Goal: Task Accomplishment & Management: Manage account settings

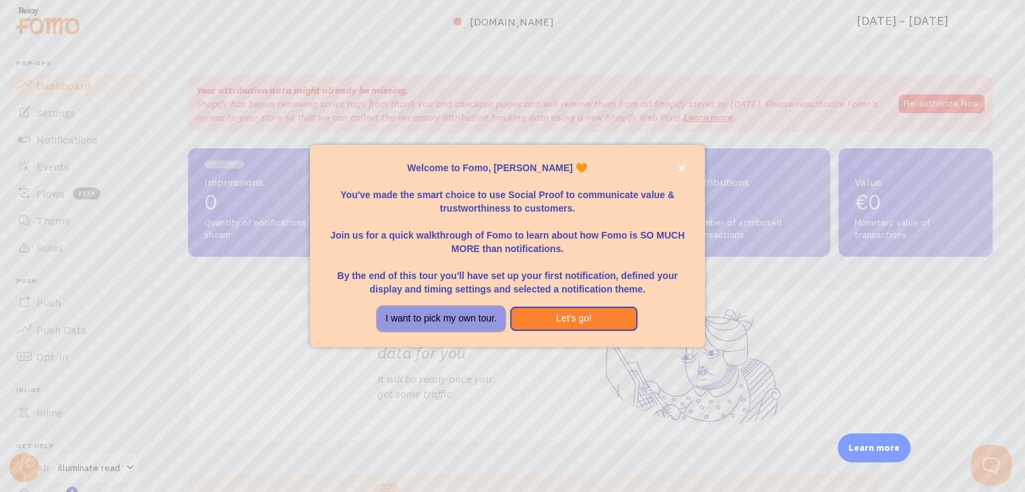
click at [483, 319] on button "I want to pick my own tour." at bounding box center [440, 319] width 127 height 24
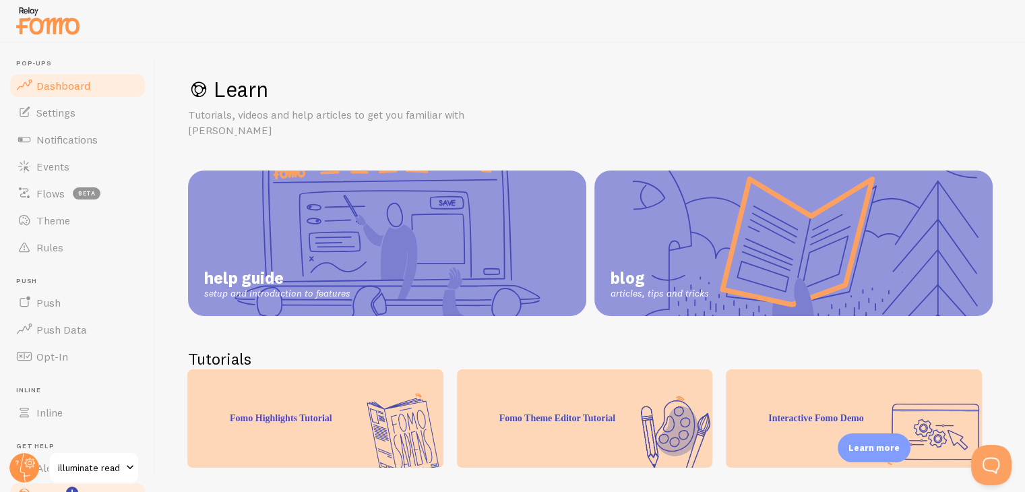
click at [57, 79] on span "Dashboard" at bounding box center [63, 85] width 54 height 13
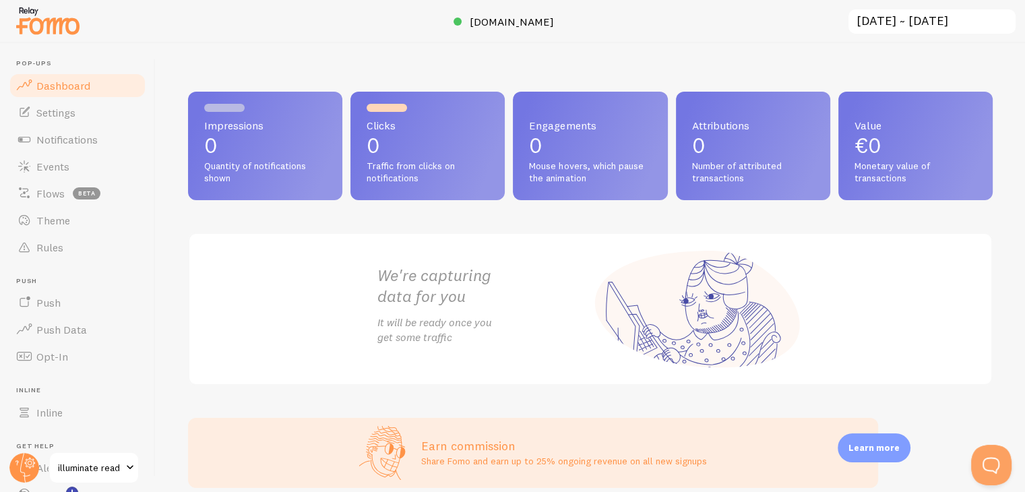
click at [248, 286] on div "We're capturing data for you It will be ready once you get some traffic" at bounding box center [590, 309] width 805 height 153
click at [43, 102] on link "Settings" at bounding box center [77, 112] width 139 height 27
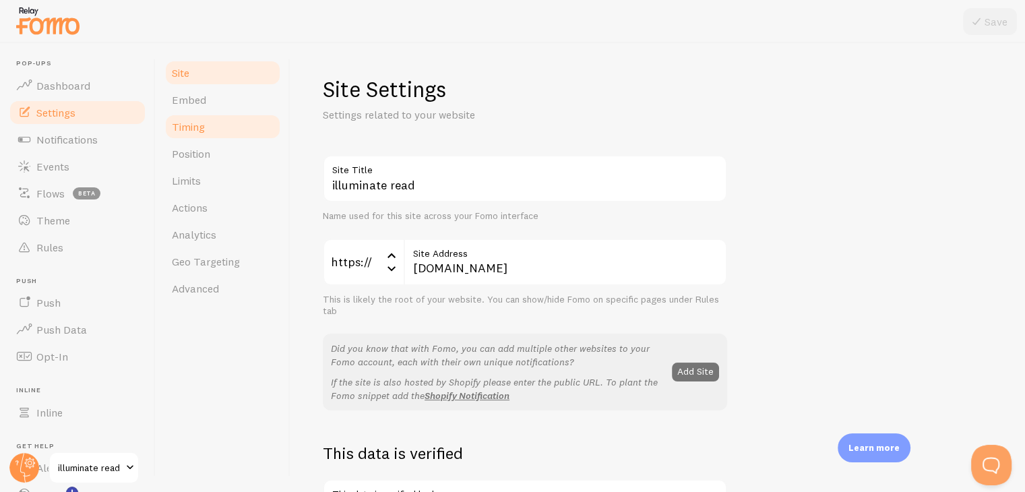
click at [195, 114] on link "Timing" at bounding box center [223, 126] width 118 height 27
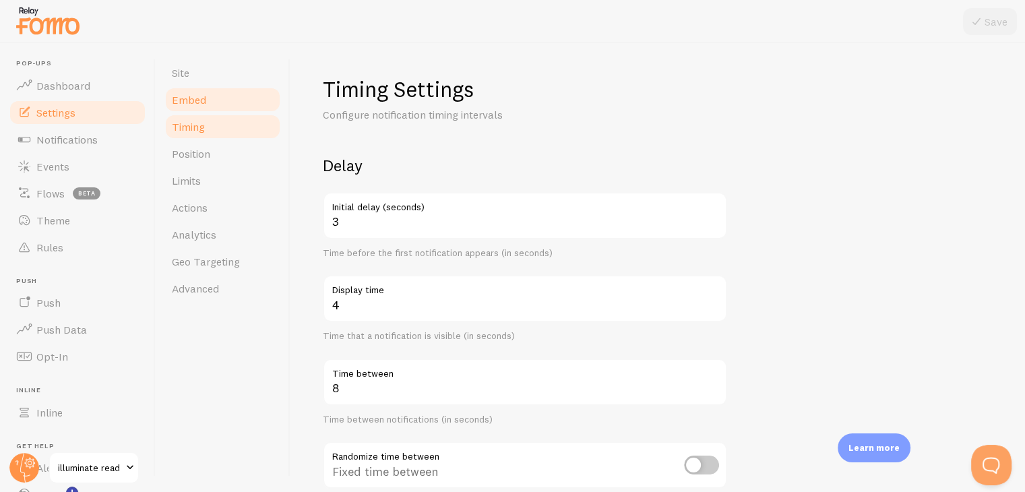
click at [226, 102] on link "Embed" at bounding box center [223, 99] width 118 height 27
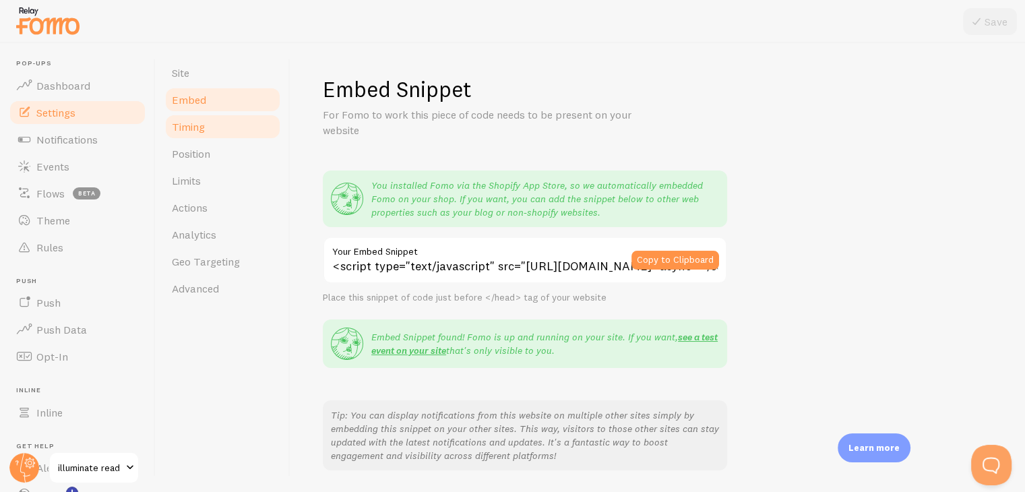
click at [224, 133] on link "Timing" at bounding box center [223, 126] width 118 height 27
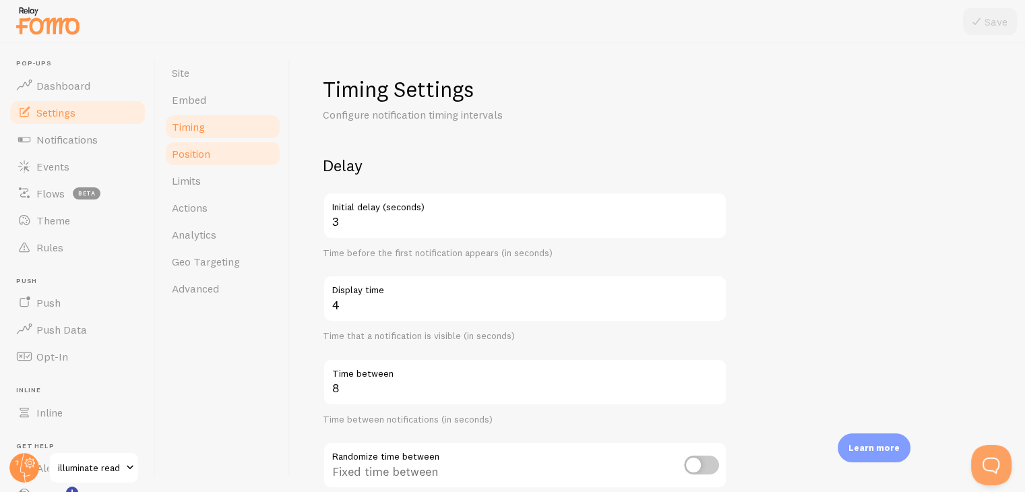
click at [216, 154] on link "Position" at bounding box center [223, 153] width 118 height 27
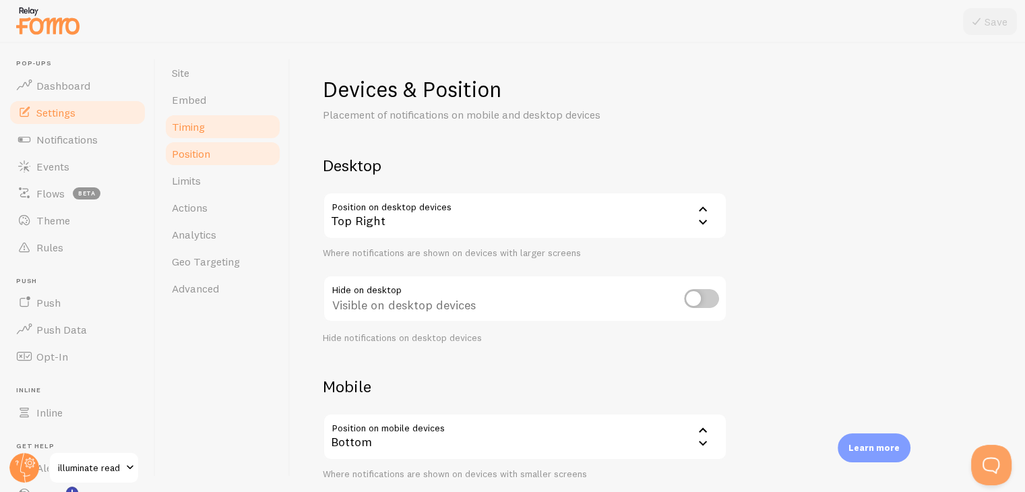
click at [217, 123] on link "Timing" at bounding box center [223, 126] width 118 height 27
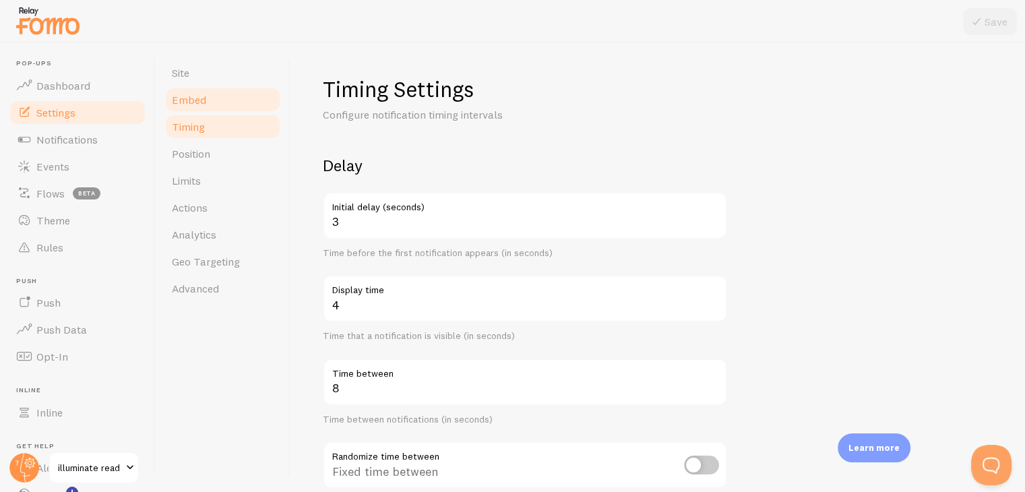
click at [241, 100] on link "Embed" at bounding box center [223, 99] width 118 height 27
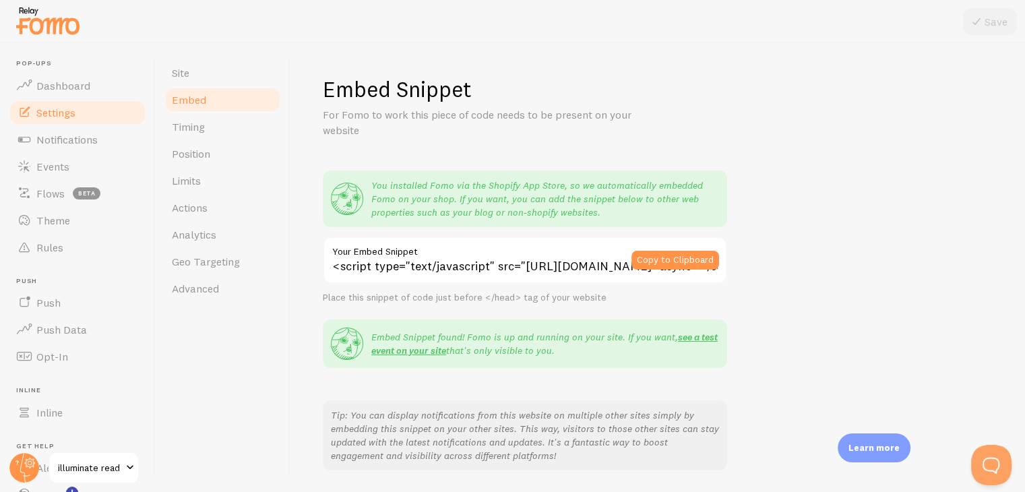
click at [673, 249] on div "Copy to Clipboard" at bounding box center [680, 260] width 96 height 47
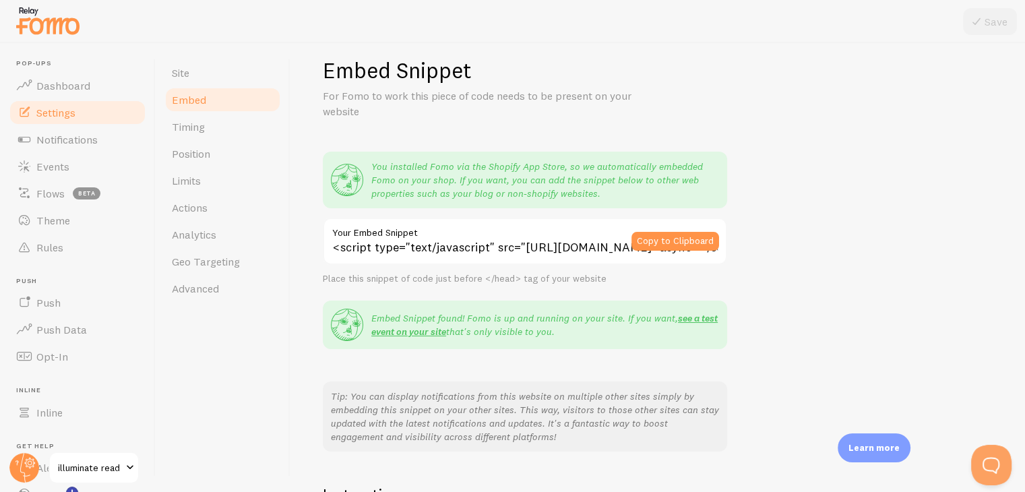
scroll to position [20, 0]
click at [661, 241] on button "Copy to Clipboard" at bounding box center [676, 240] width 88 height 19
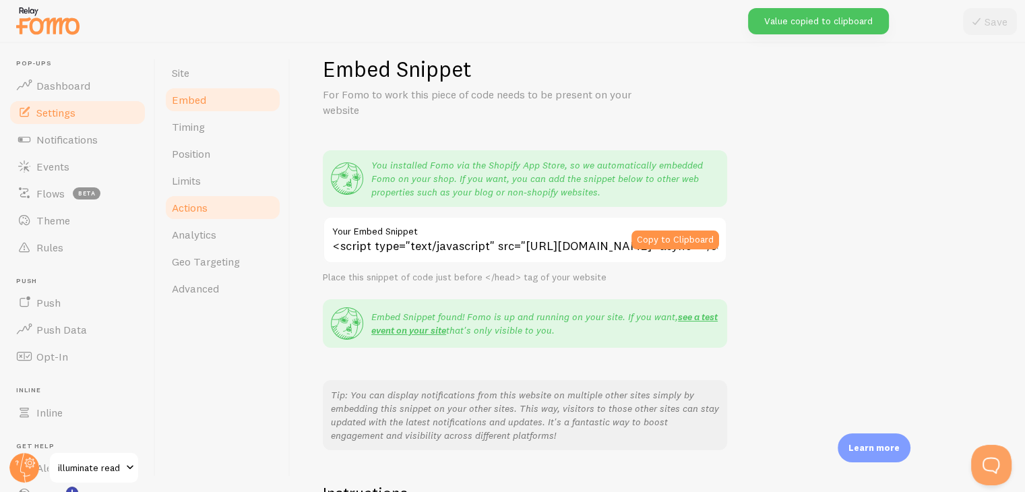
click at [243, 202] on link "Actions" at bounding box center [223, 207] width 118 height 27
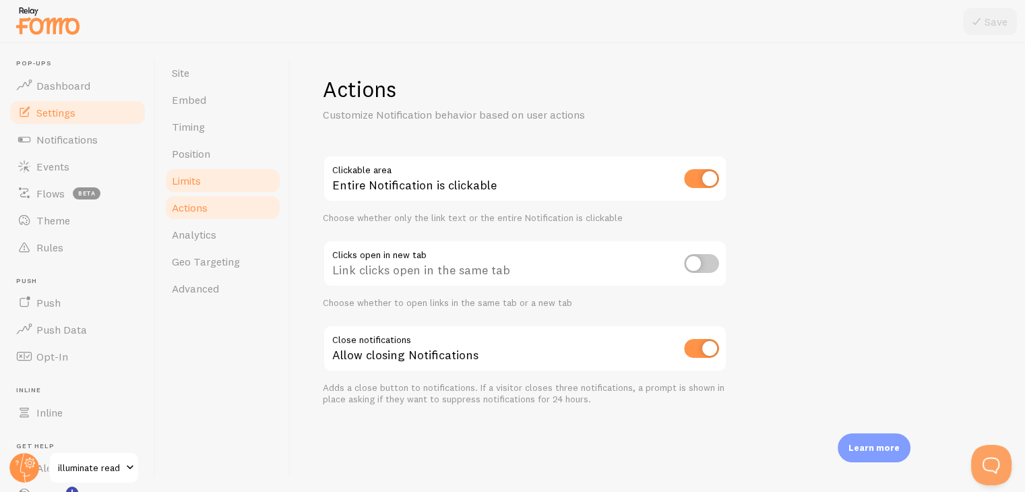
click at [228, 183] on link "Limits" at bounding box center [223, 180] width 118 height 27
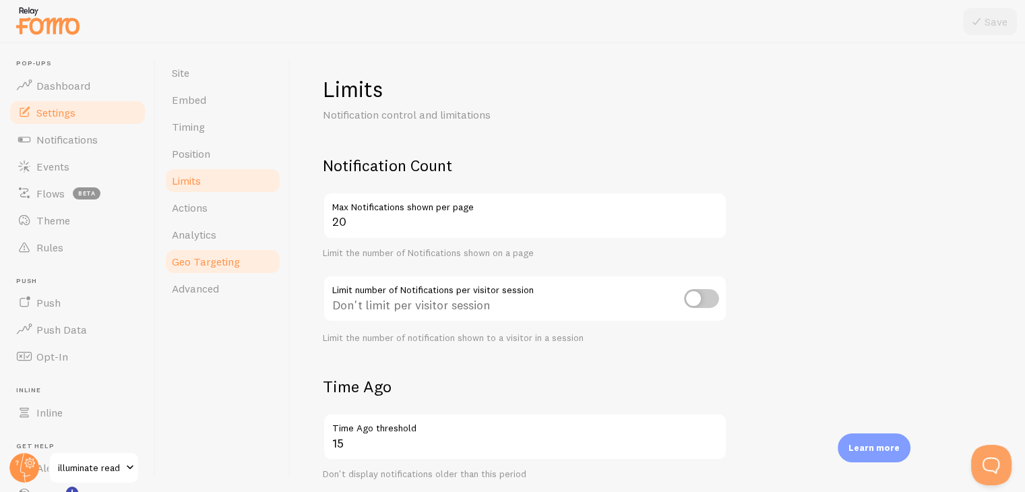
click at [206, 264] on span "Geo Targeting" at bounding box center [206, 261] width 68 height 13
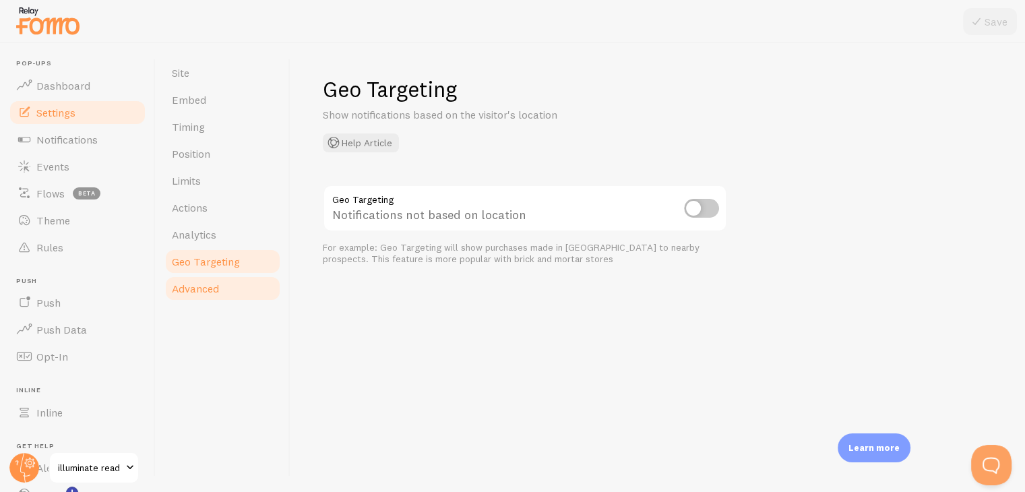
click at [202, 281] on link "Advanced" at bounding box center [223, 288] width 118 height 27
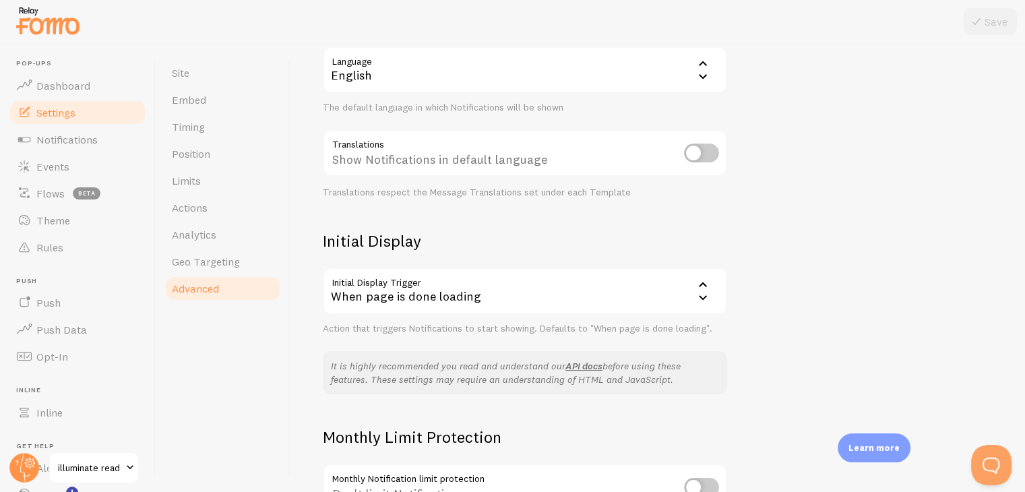
scroll to position [289, 0]
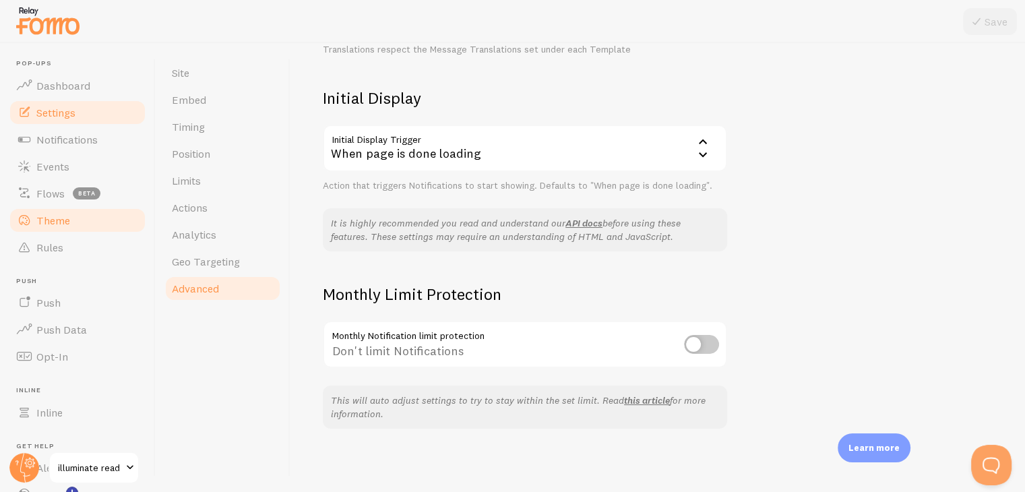
click at [58, 229] on link "Theme" at bounding box center [77, 220] width 139 height 27
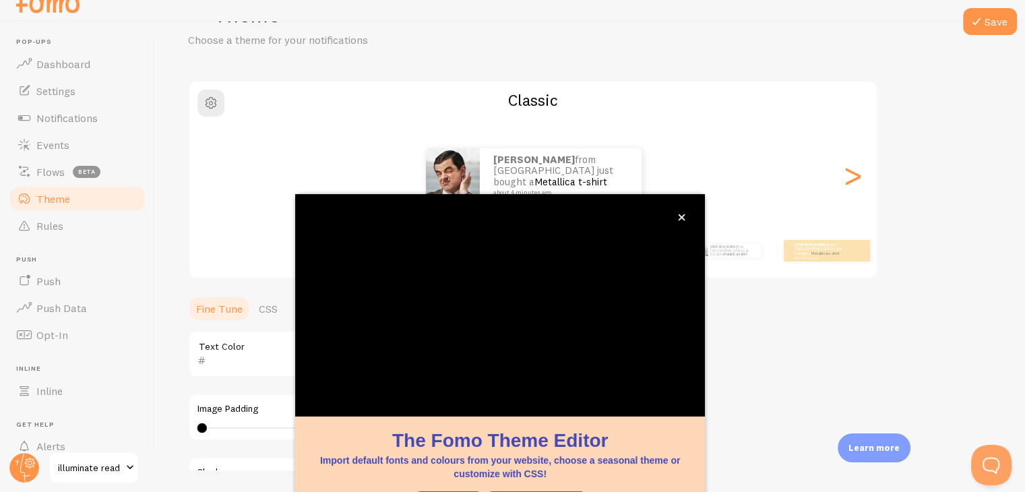
scroll to position [115, 0]
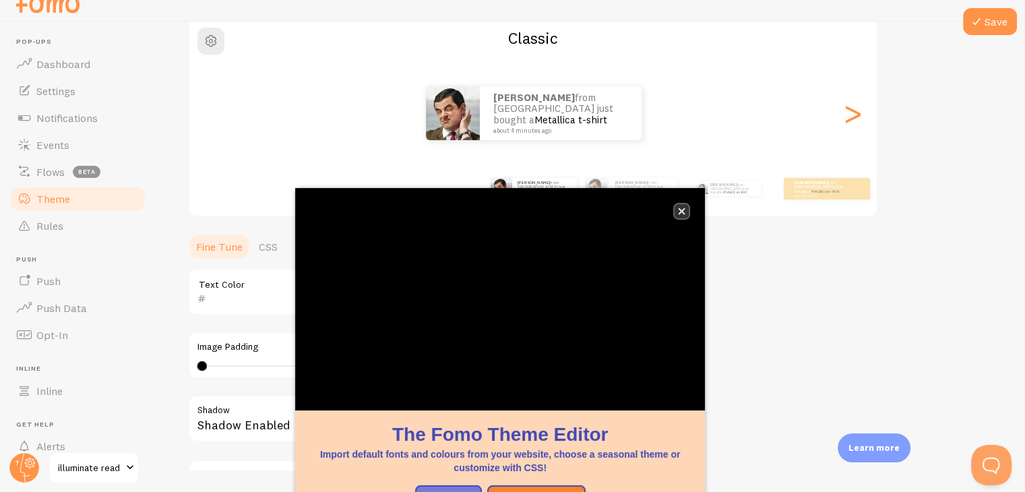
click at [685, 205] on button "close," at bounding box center [682, 211] width 14 height 14
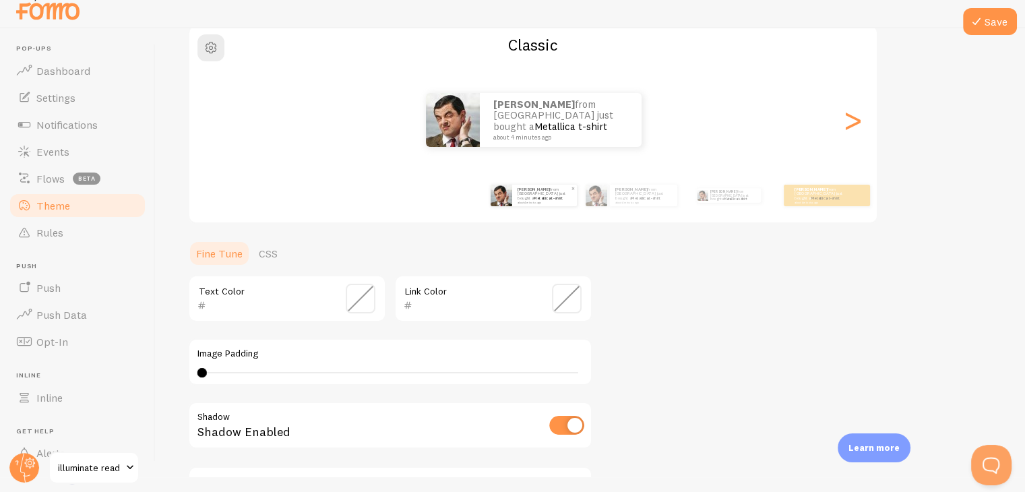
click at [552, 189] on p "jimmy from Italy just bought a Metallica t-shirt about 4 minutes ago" at bounding box center [545, 195] width 54 height 17
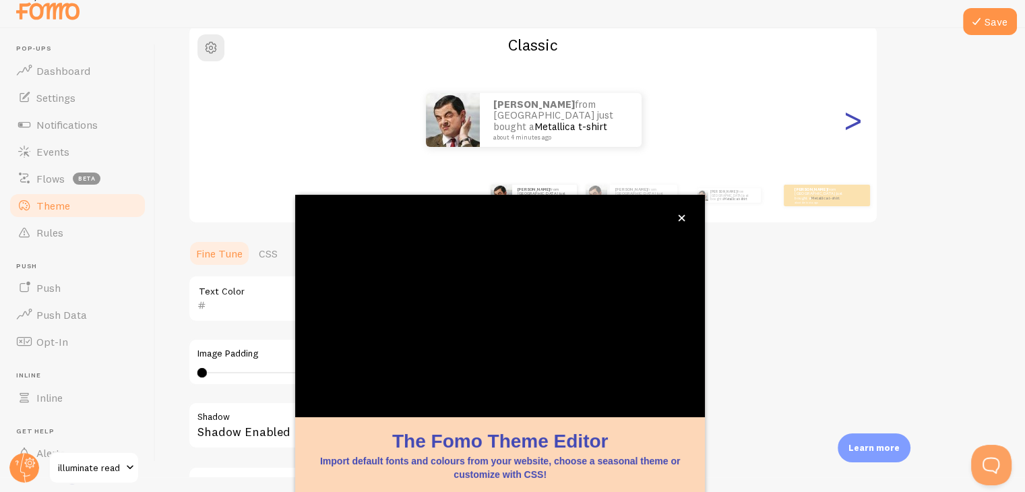
click at [855, 125] on div ">" at bounding box center [853, 119] width 16 height 97
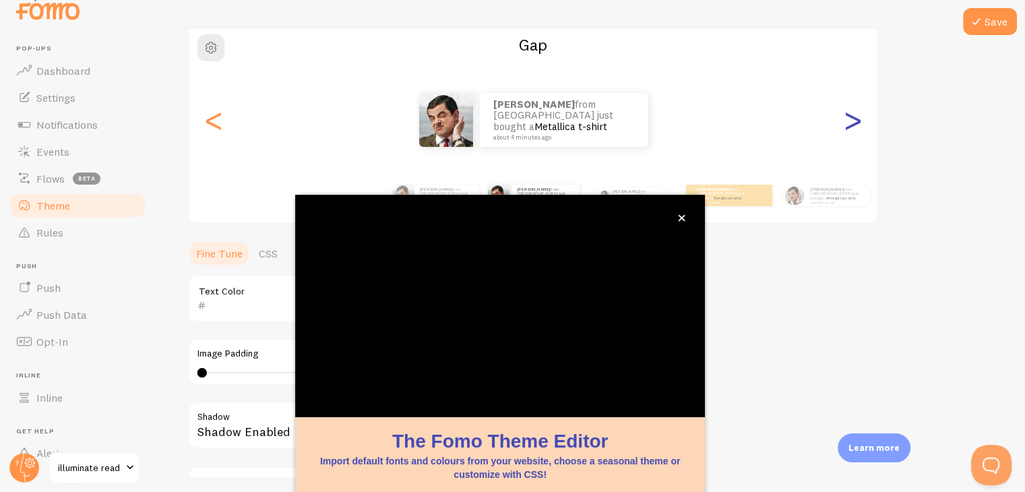
click at [855, 125] on div ">" at bounding box center [853, 119] width 16 height 97
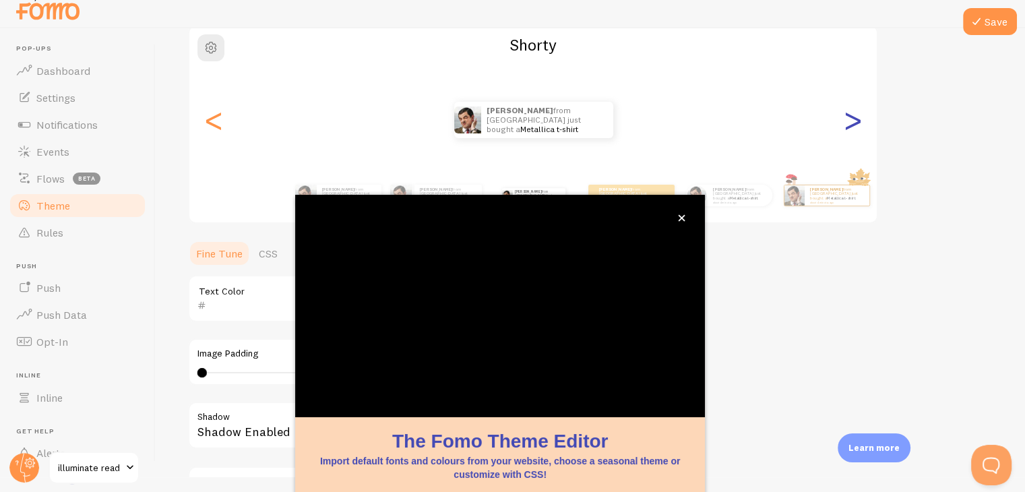
click at [855, 125] on div ">" at bounding box center [853, 119] width 16 height 97
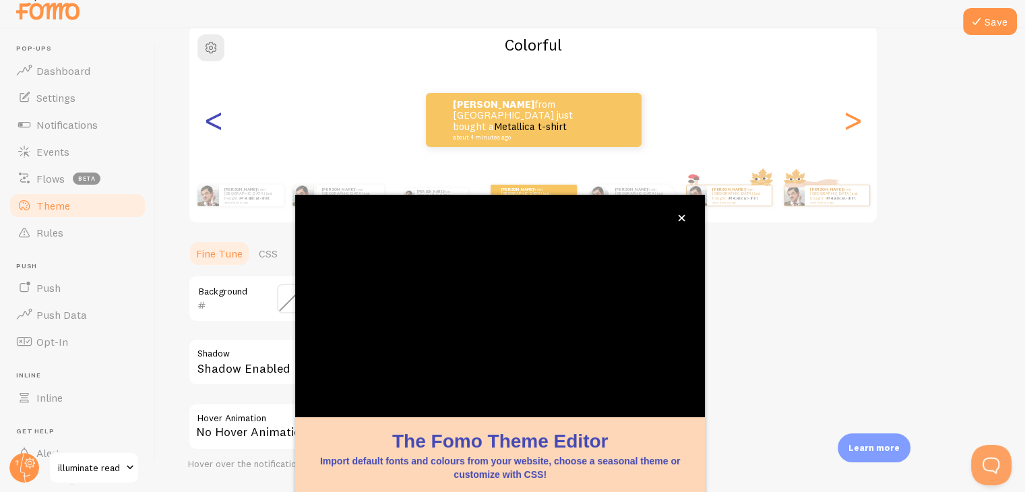
click at [208, 122] on div "<" at bounding box center [214, 119] width 16 height 97
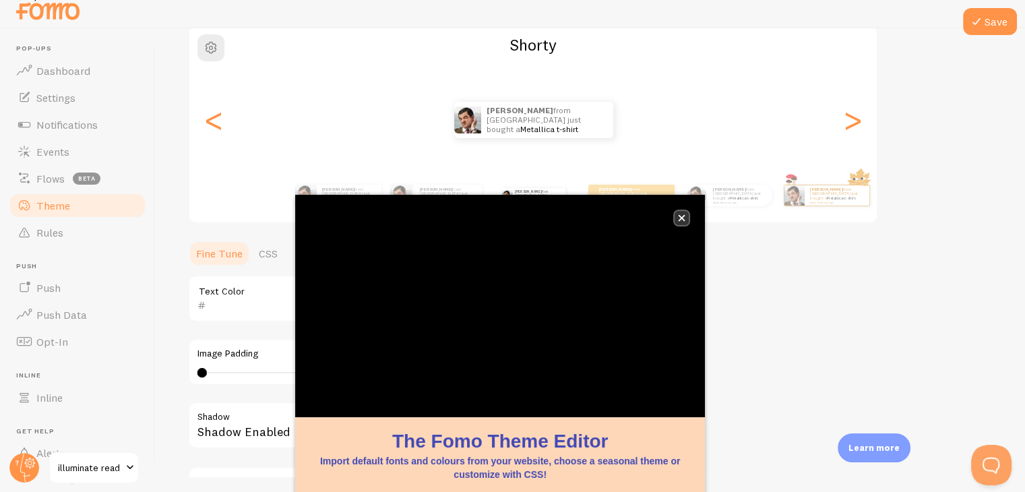
drag, startPoint x: 493, startPoint y: 198, endPoint x: 688, endPoint y: 217, distance: 195.1
click at [688, 217] on button "close," at bounding box center [682, 218] width 14 height 14
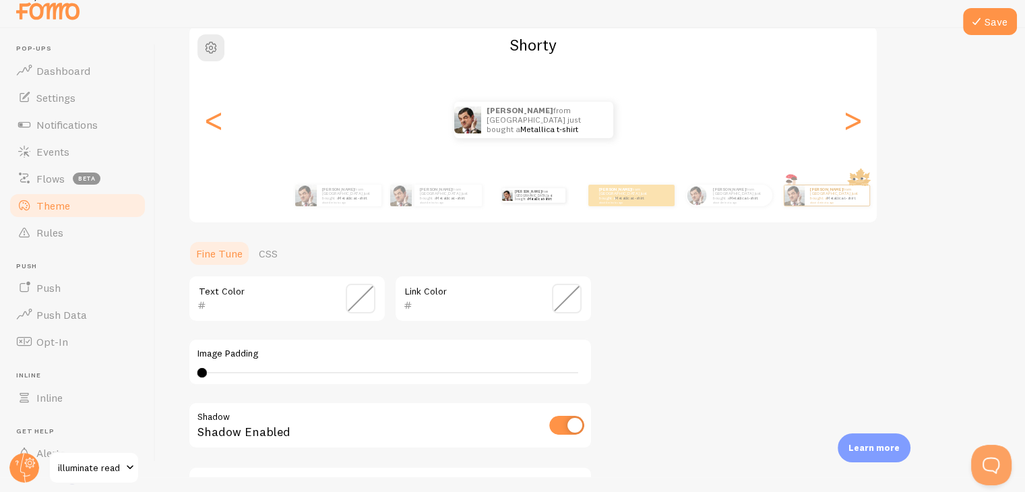
click at [356, 297] on span at bounding box center [361, 299] width 30 height 30
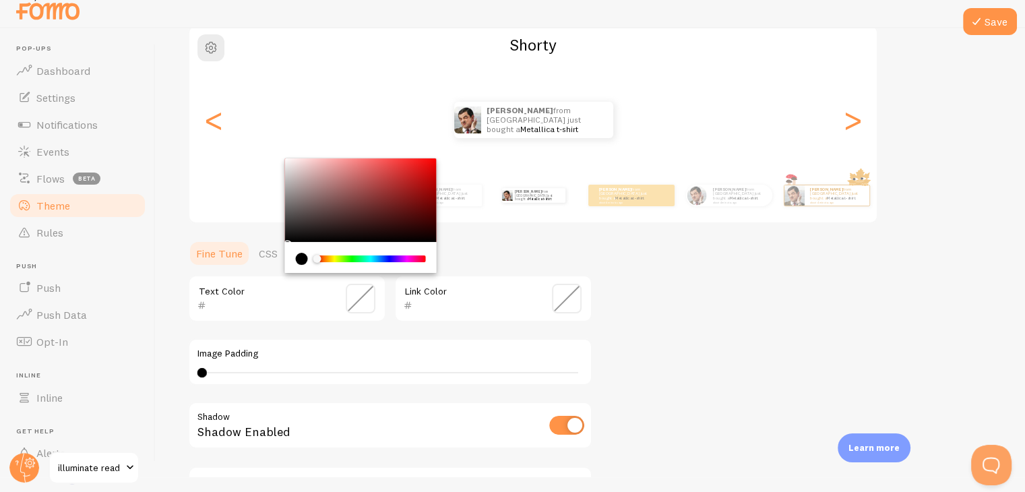
click at [349, 367] on div "0 0 - undefined" at bounding box center [391, 372] width 386 height 11
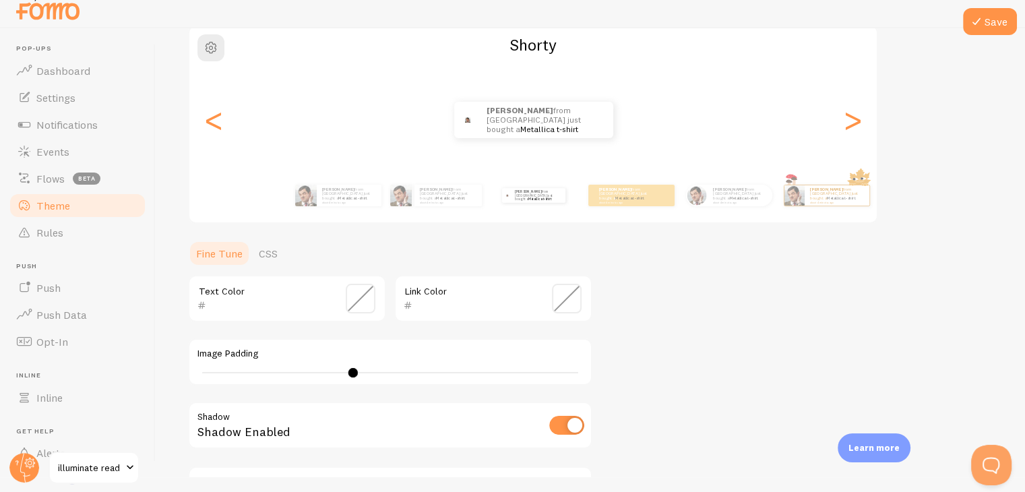
drag, startPoint x: 344, startPoint y: 367, endPoint x: 206, endPoint y: 359, distance: 137.7
click at [206, 359] on div "Image Padding 16" at bounding box center [390, 361] width 404 height 47
click at [202, 375] on div "16" at bounding box center [391, 372] width 386 height 11
type input "0"
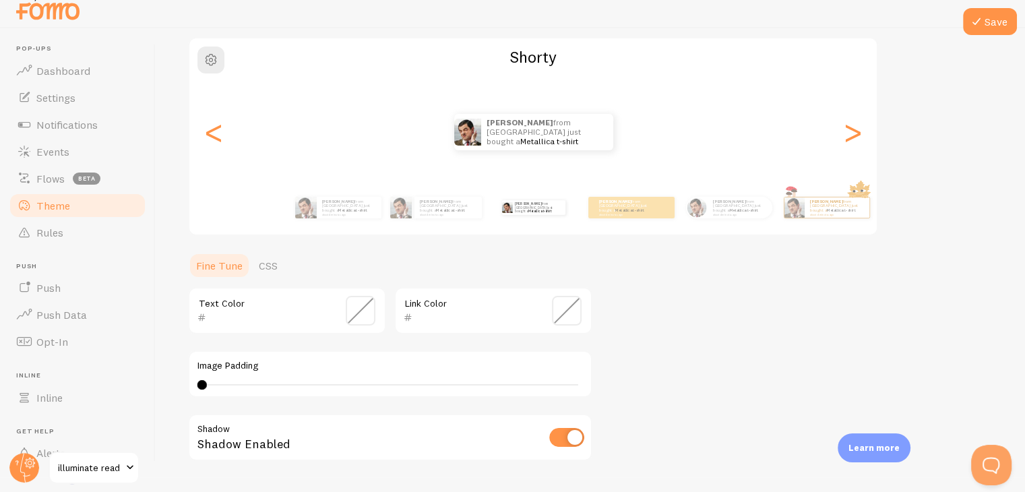
scroll to position [0, 0]
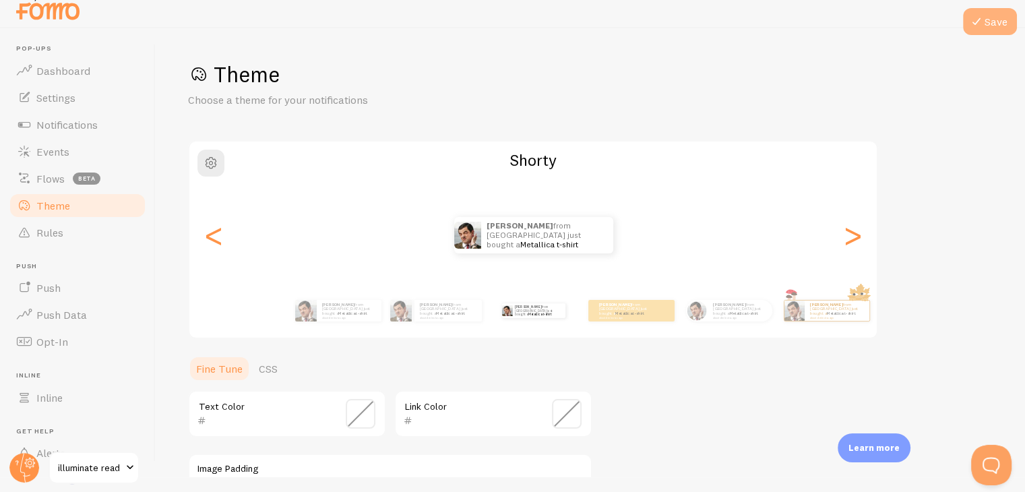
click at [981, 30] on button "Save" at bounding box center [990, 21] width 54 height 27
click at [994, 9] on button "Save" at bounding box center [990, 21] width 54 height 27
